Goal: Information Seeking & Learning: Learn about a topic

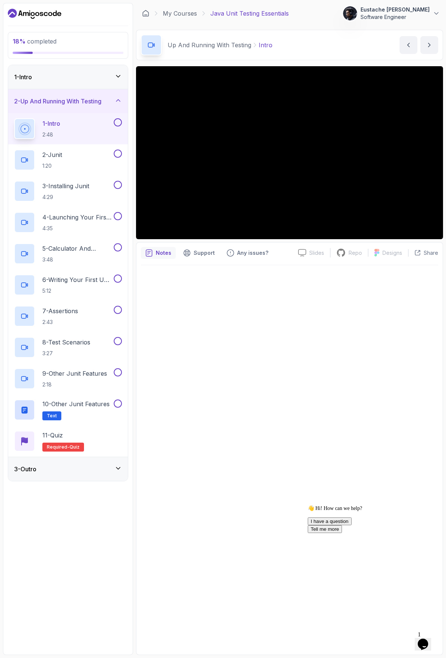
click at [117, 102] on icon at bounding box center [118, 100] width 7 height 7
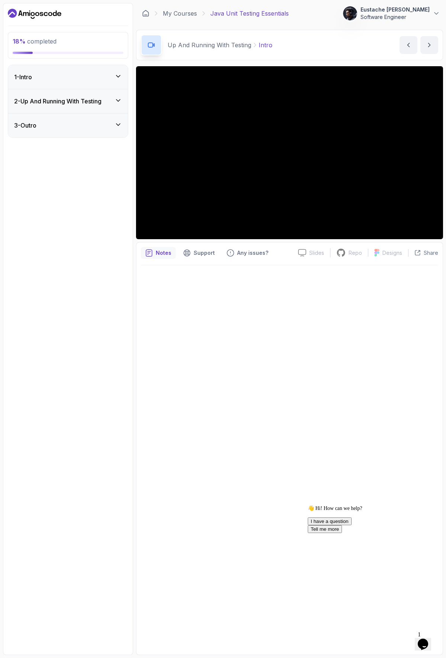
click at [117, 77] on icon at bounding box center [118, 76] width 4 height 2
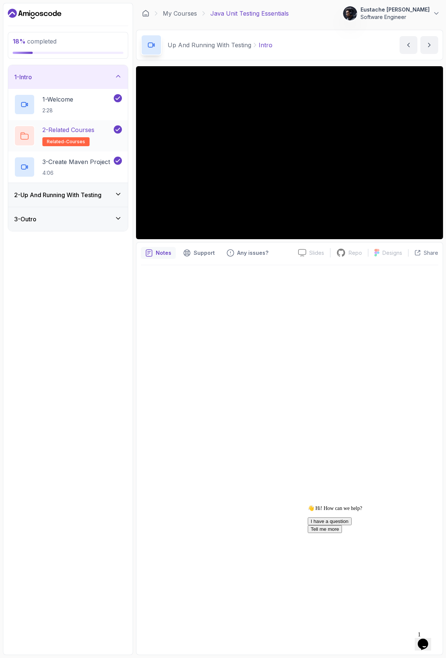
click at [81, 132] on p "2 - Related Courses" at bounding box center [68, 129] width 52 height 9
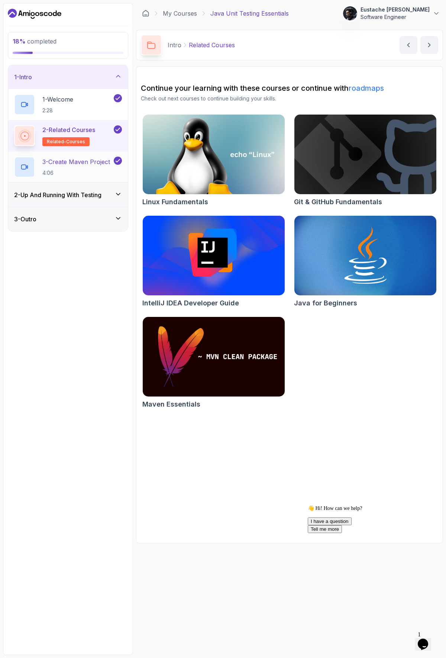
click at [81, 160] on p "3 - Create Maven Project" at bounding box center [76, 161] width 68 height 9
